Goal: Task Accomplishment & Management: Use online tool/utility

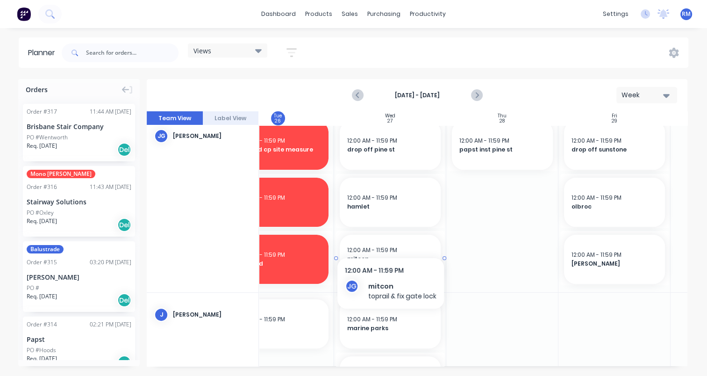
scroll to position [301, 261]
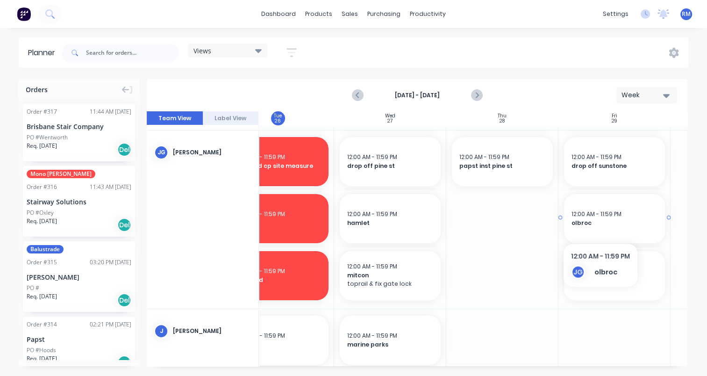
click at [600, 226] on span "olbroc" at bounding box center [614, 223] width 86 height 8
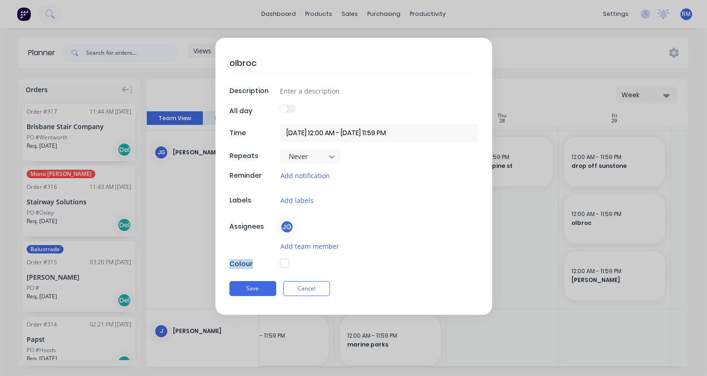
click at [600, 226] on form "olbroc Description All day Time [DATE] 12:00 AM - [DATE] 11:59 PM Repeats Never…" at bounding box center [353, 176] width 687 height 277
click at [605, 304] on form "olbroc Description All day Time [DATE] 12:00 AM - [DATE] 11:59 PM Repeats Never…" at bounding box center [353, 176] width 687 height 277
click at [604, 304] on form "olbroc Description All day Time [DATE] 12:00 AM - [DATE] 11:59 PM Repeats Never…" at bounding box center [353, 176] width 687 height 277
click at [308, 288] on button "Cancel" at bounding box center [306, 288] width 47 height 15
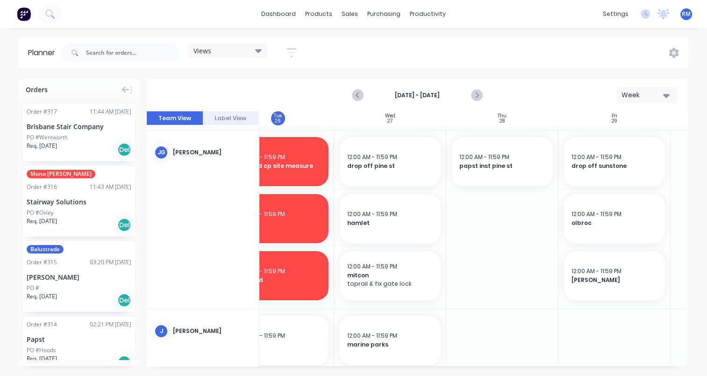
click at [595, 305] on div at bounding box center [614, 219] width 112 height 178
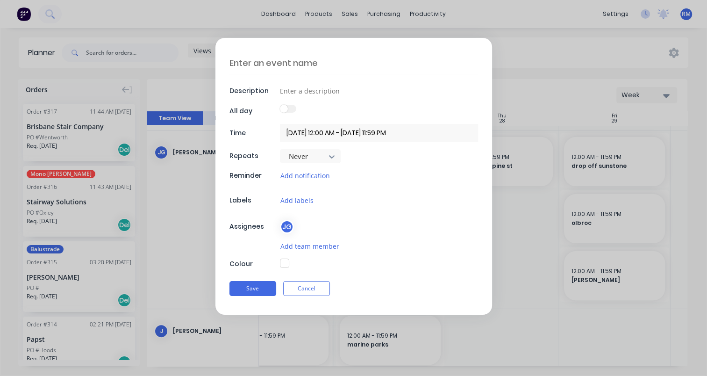
click at [305, 62] on textarea at bounding box center [353, 63] width 249 height 22
type textarea "x"
type textarea "p"
type textarea "x"
type textarea "pi"
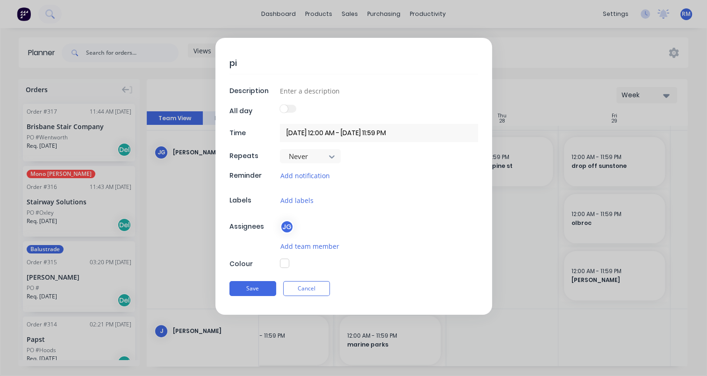
type textarea "x"
type textarea "pic"
type textarea "x"
type textarea "pick"
type textarea "x"
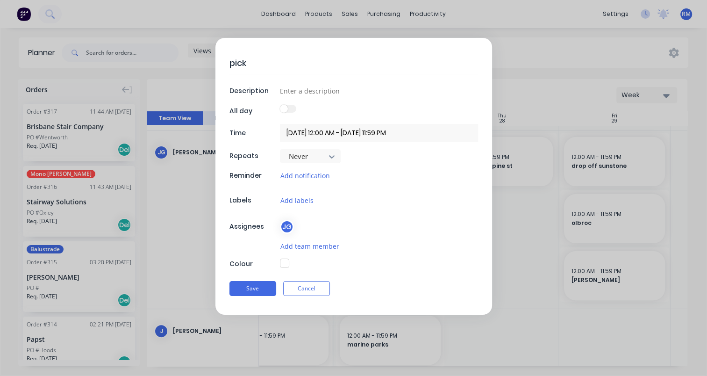
type textarea "pick"
type textarea "x"
type textarea "pick u"
type textarea "x"
type textarea "pick up"
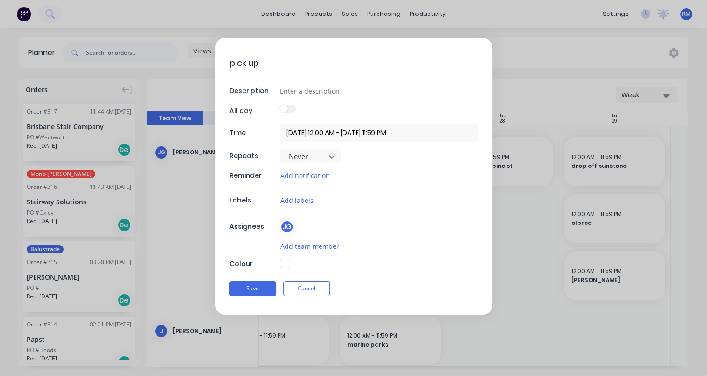
type textarea "x"
type textarea "pick up"
type textarea "x"
type textarea "pick up r"
type textarea "x"
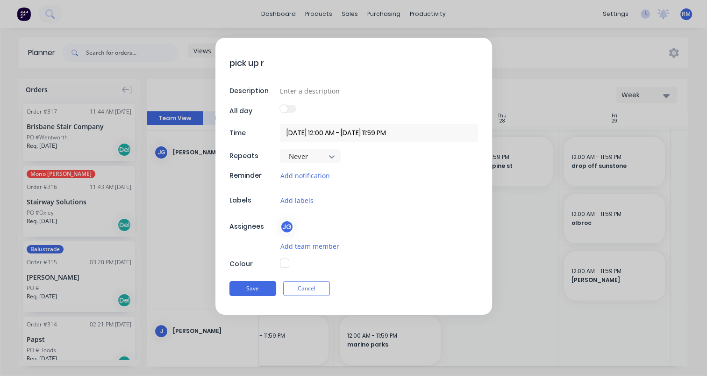
type textarea "pick up rg"
type textarea "x"
type textarea "pick up rgc"
click at [252, 287] on button "Save" at bounding box center [252, 288] width 47 height 15
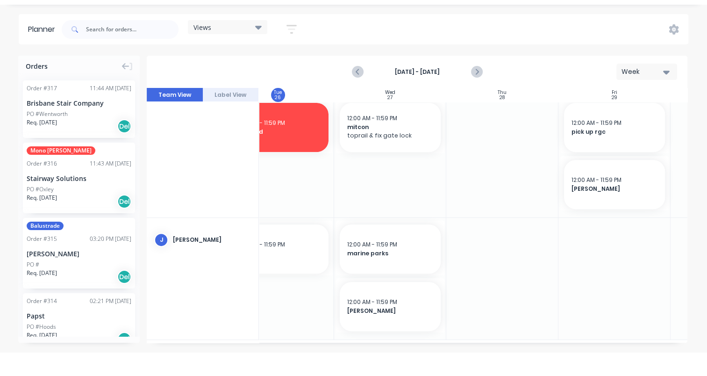
scroll to position [497, 261]
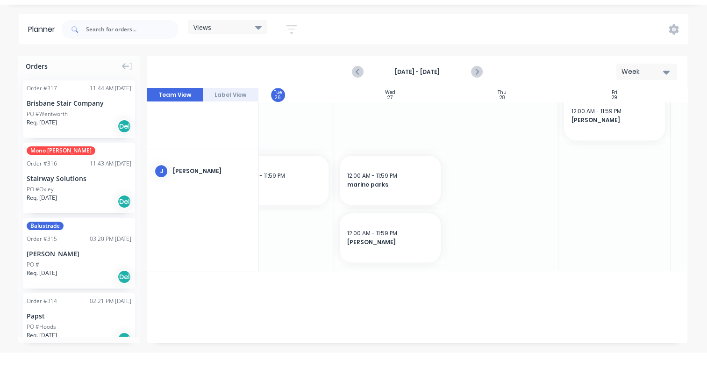
click at [405, 263] on div at bounding box center [390, 209] width 112 height 121
click at [405, 266] on div at bounding box center [390, 209] width 112 height 121
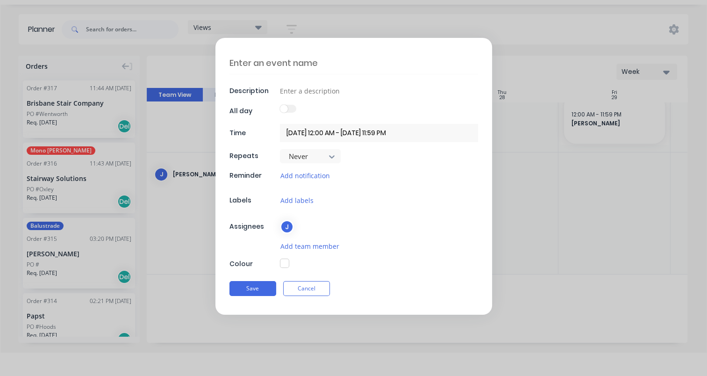
click at [320, 60] on textarea at bounding box center [353, 63] width 249 height 22
type textarea "x"
type textarea "f"
type textarea "x"
type textarea "fi"
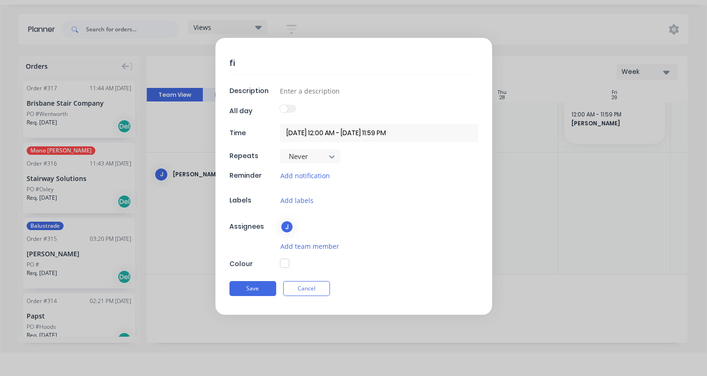
type textarea "x"
type textarea "fin"
type textarea "x"
type textarea "fini"
type textarea "x"
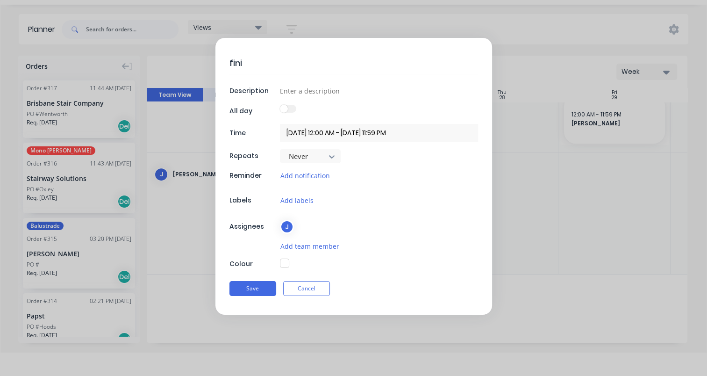
type textarea "finis"
type textarea "x"
type textarea "finish"
type textarea "x"
type textarea "finish"
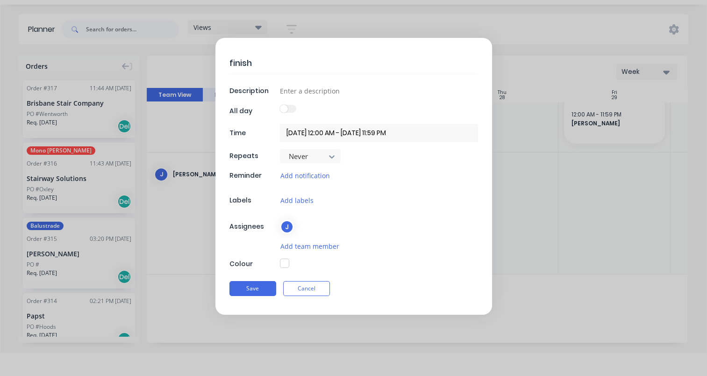
type textarea "x"
type textarea "finish s"
type textarea "x"
type textarea "finish sw"
type textarea "x"
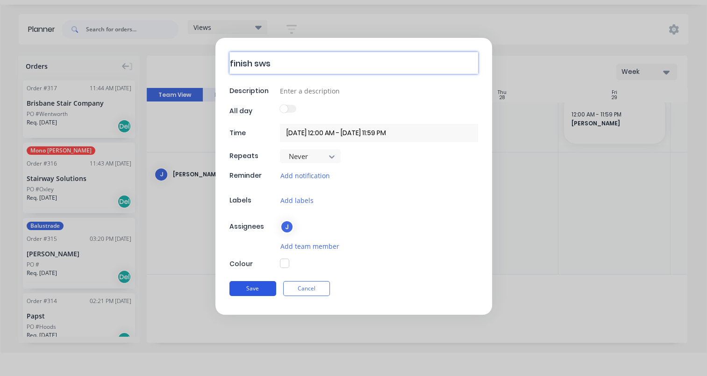
type textarea "finish sws"
click at [265, 286] on button "Save" at bounding box center [252, 288] width 47 height 15
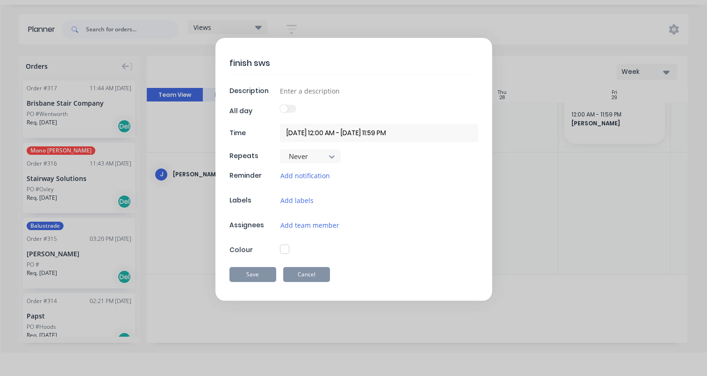
type textarea "x"
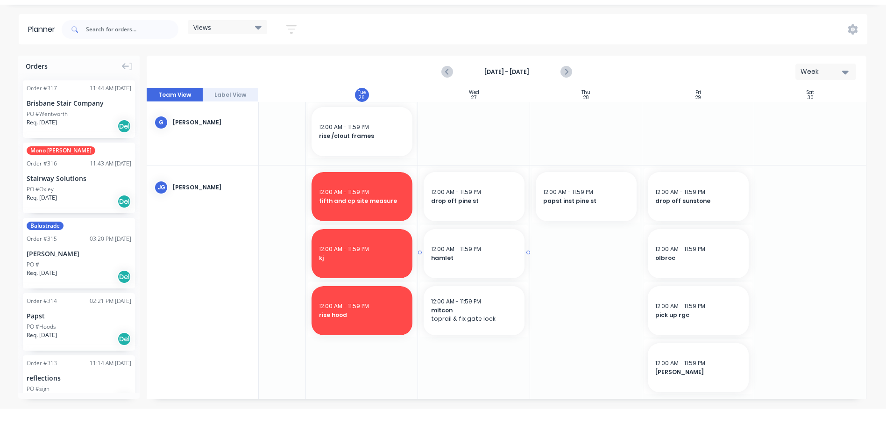
scroll to position [228, 181]
